Goal: Find contact information: Obtain details needed to contact an individual or organization

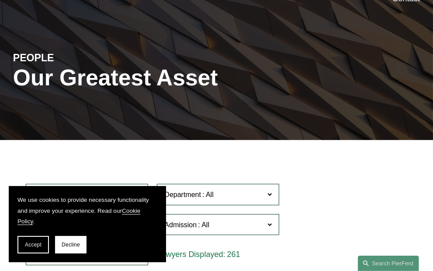
scroll to position [66, 0]
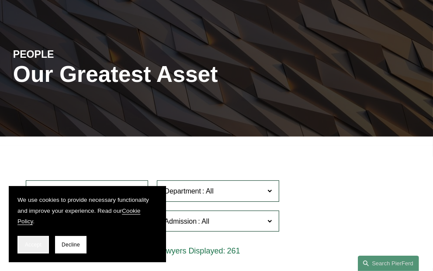
click at [34, 244] on span "Accept" at bounding box center [33, 244] width 17 height 6
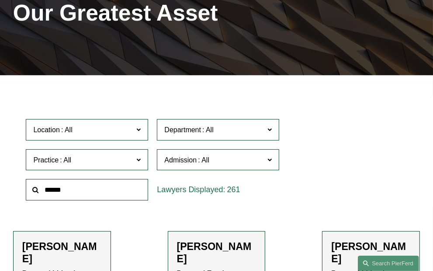
scroll to position [128, 0]
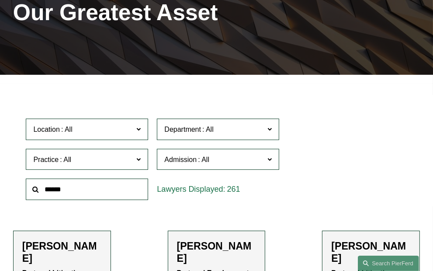
click at [217, 131] on span "Department" at bounding box center [214, 129] width 100 height 12
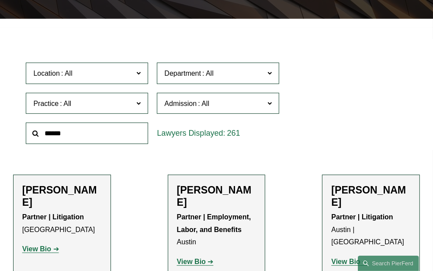
scroll to position [184, 0]
click at [122, 108] on span "Practice" at bounding box center [83, 104] width 100 height 12
click at [0, 0] on link "Cyber, Privacy & Technology" at bounding box center [0, 0] width 0 height 0
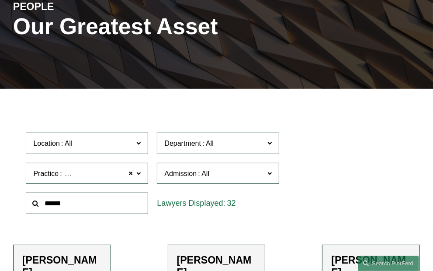
scroll to position [108, 0]
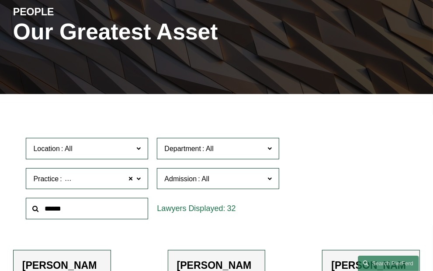
click at [343, 162] on div "Location All Atlanta Austin Boston Charlotte Chicago Cincinnati Cleveland Colum…" at bounding box center [216, 178] width 390 height 90
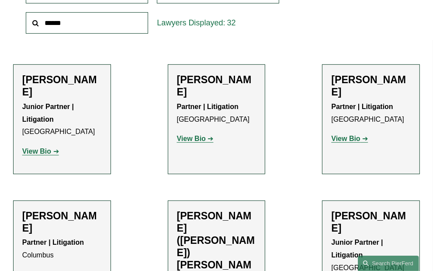
scroll to position [294, 0]
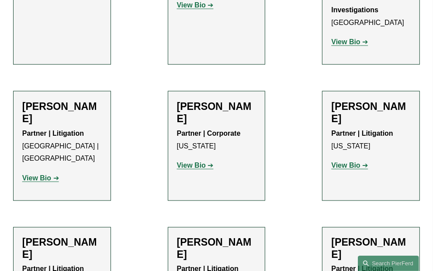
scroll to position [883, 0]
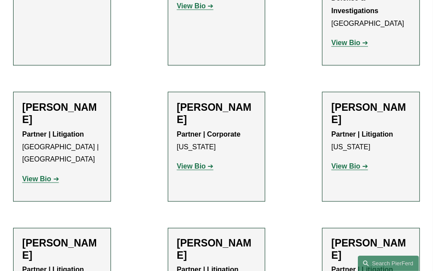
click at [193, 162] on strong "View Bio" at bounding box center [191, 165] width 29 height 7
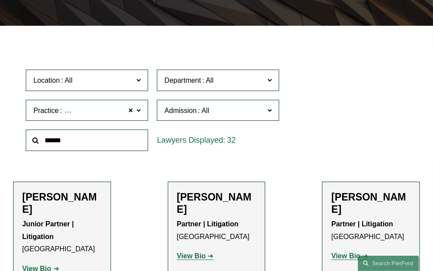
scroll to position [0, 0]
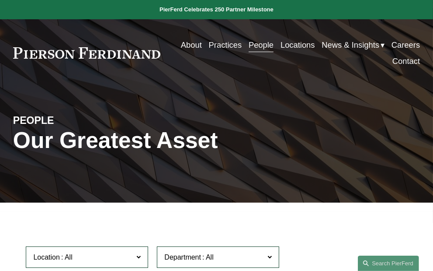
click at [407, 59] on link "Contact" at bounding box center [407, 61] width 28 height 16
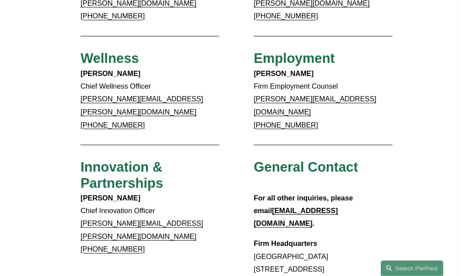
scroll to position [623, 0]
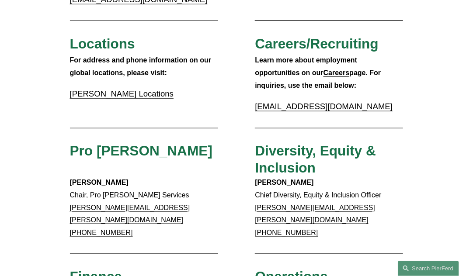
scroll to position [219, 0]
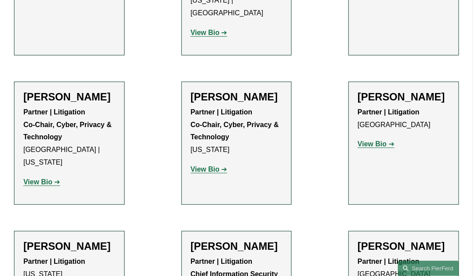
scroll to position [1335, 0]
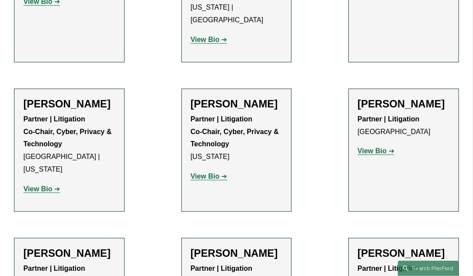
click at [38, 185] on strong "View Bio" at bounding box center [37, 188] width 29 height 7
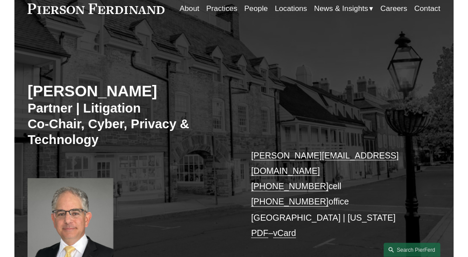
scroll to position [42, 0]
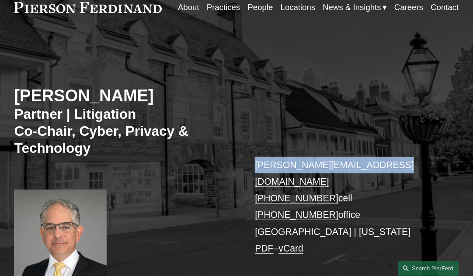
drag, startPoint x: 383, startPoint y: 167, endPoint x: 254, endPoint y: 163, distance: 129.1
click at [254, 163] on div "[PERSON_NAME] Partner | Litigation Co-Chair, Cyber, Privacy & Technology [PERSO…" at bounding box center [236, 171] width 473 height 248
copy link "[PERSON_NAME][EMAIL_ADDRESS][DOMAIN_NAME]"
click at [430, 148] on div "[PERSON_NAME] Partner | Litigation Co-Chair, Cyber, Privacy & Technology [PERSO…" at bounding box center [236, 171] width 473 height 248
